Goal: Navigation & Orientation: Understand site structure

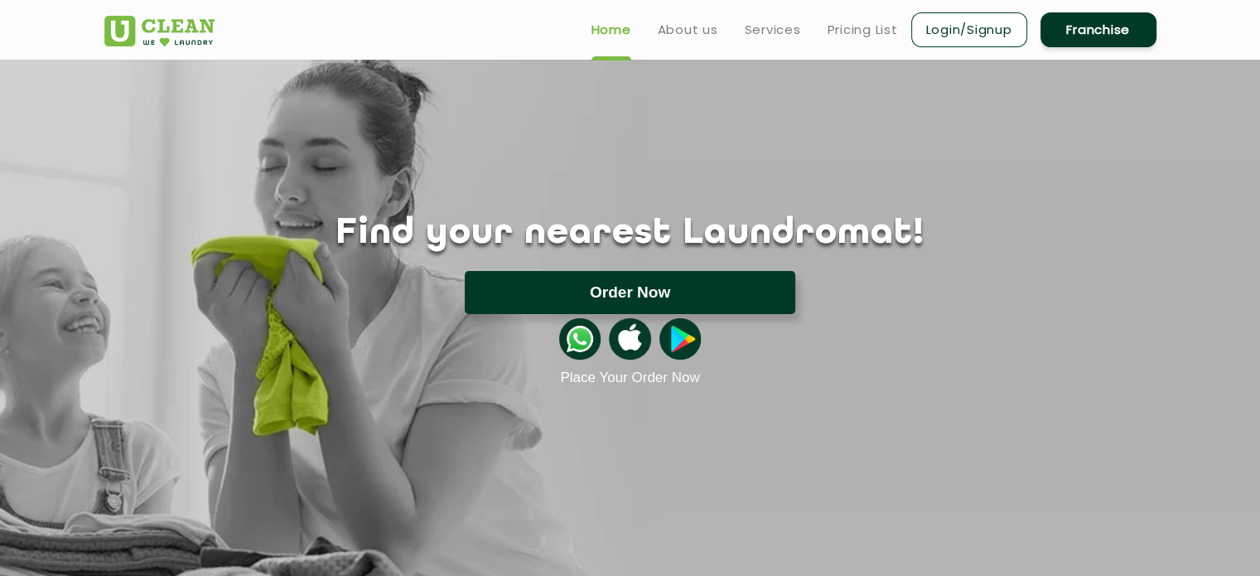
click at [563, 307] on button "Order Now" at bounding box center [630, 292] width 331 height 43
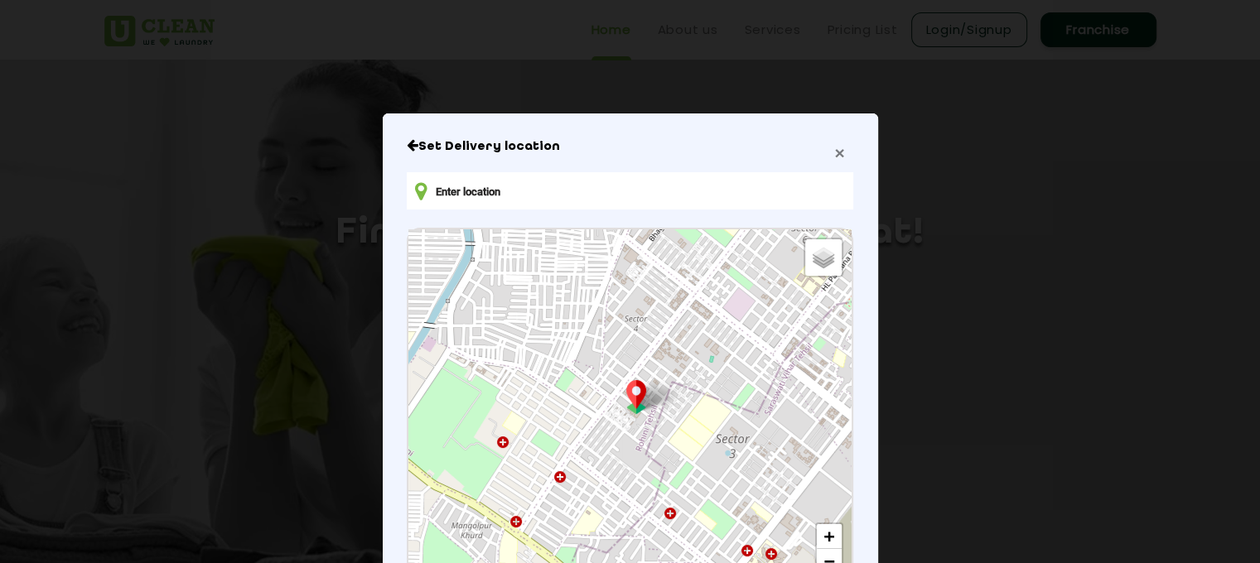
click at [835, 152] on span "×" at bounding box center [839, 152] width 10 height 19
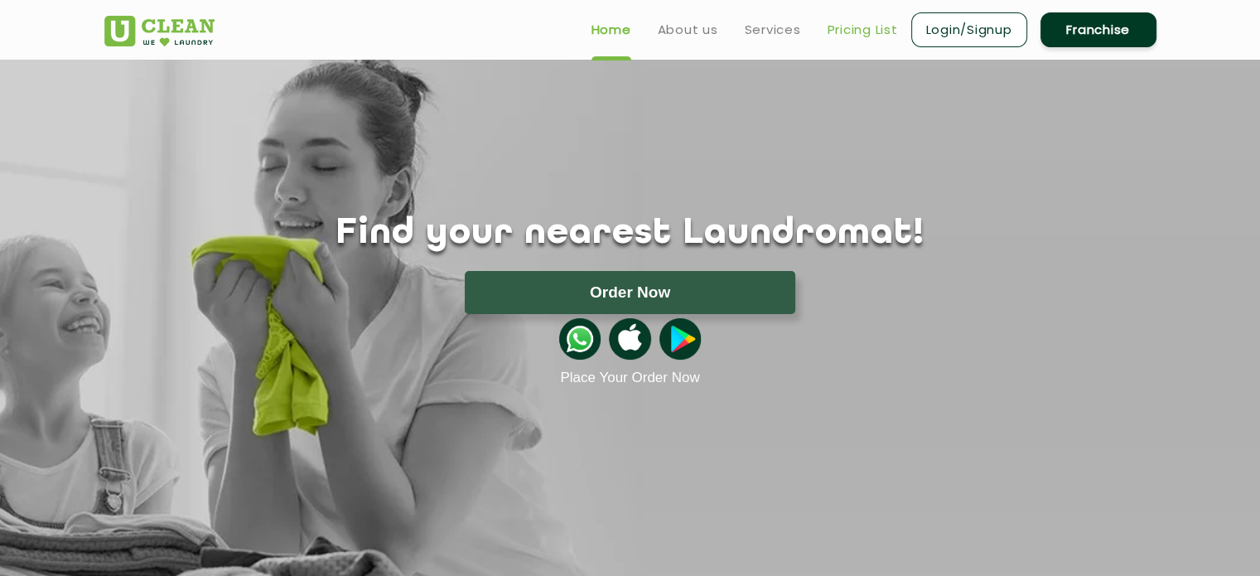
click at [864, 35] on link "Pricing List" at bounding box center [863, 30] width 70 height 20
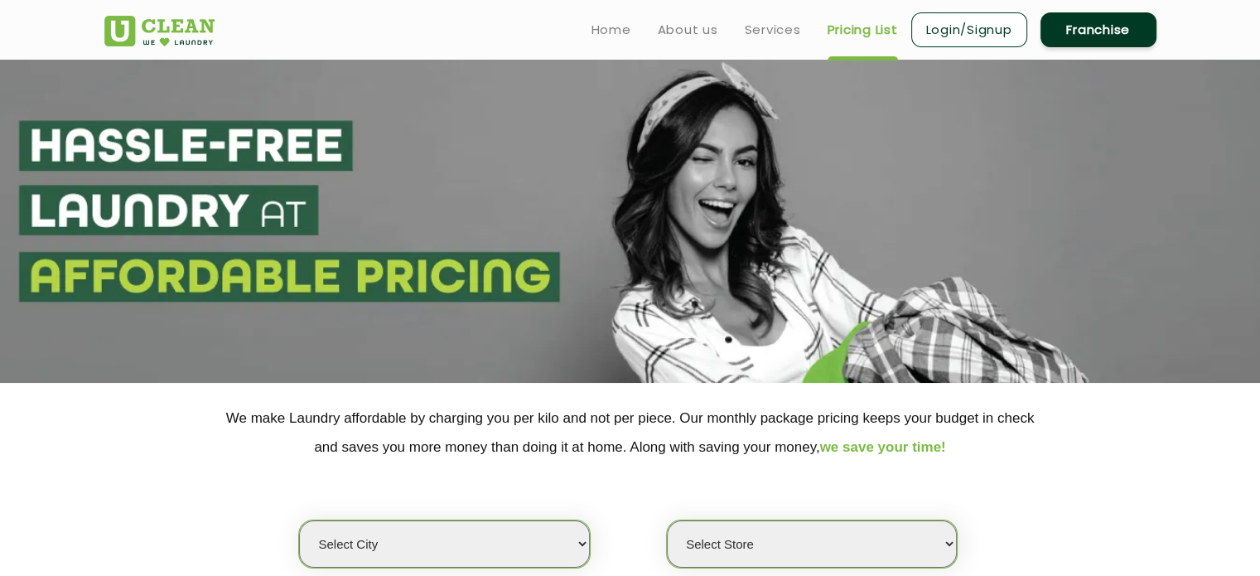
select select "0"
click at [774, 22] on link "Services" at bounding box center [773, 30] width 56 height 20
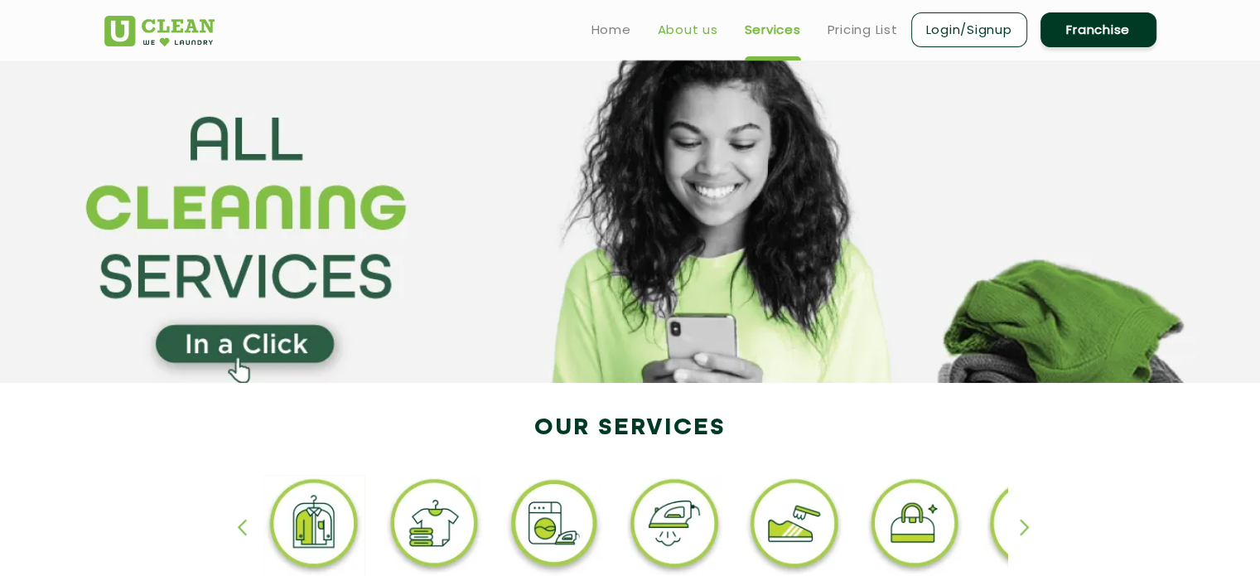
click at [693, 22] on link "About us" at bounding box center [688, 30] width 60 height 20
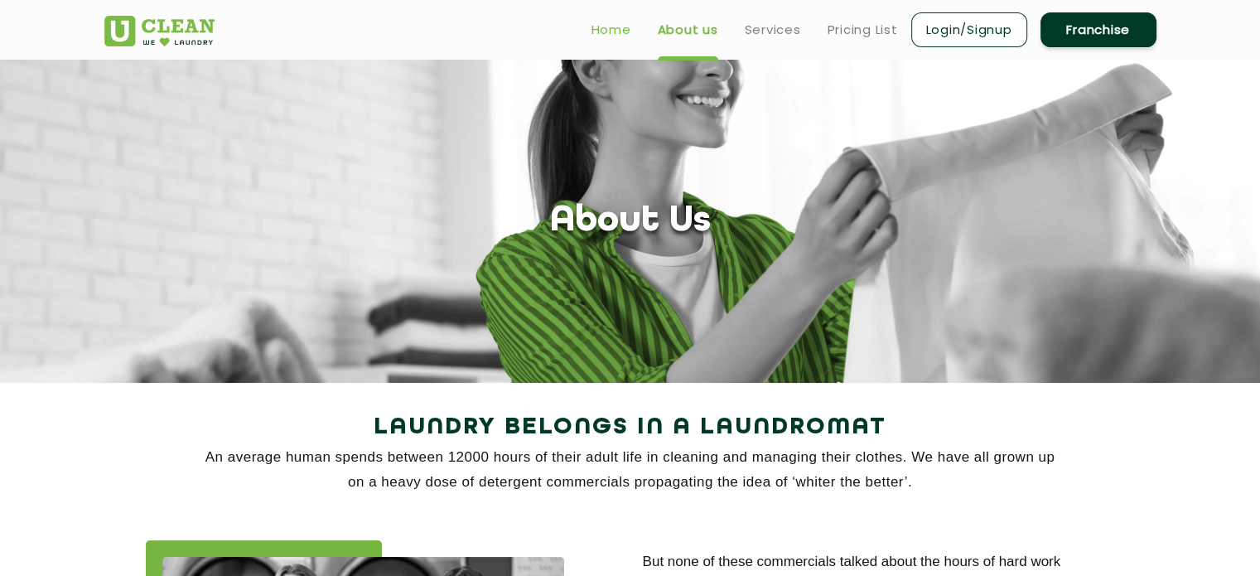
click at [620, 26] on link "Home" at bounding box center [612, 30] width 40 height 20
